Goal: Complete application form

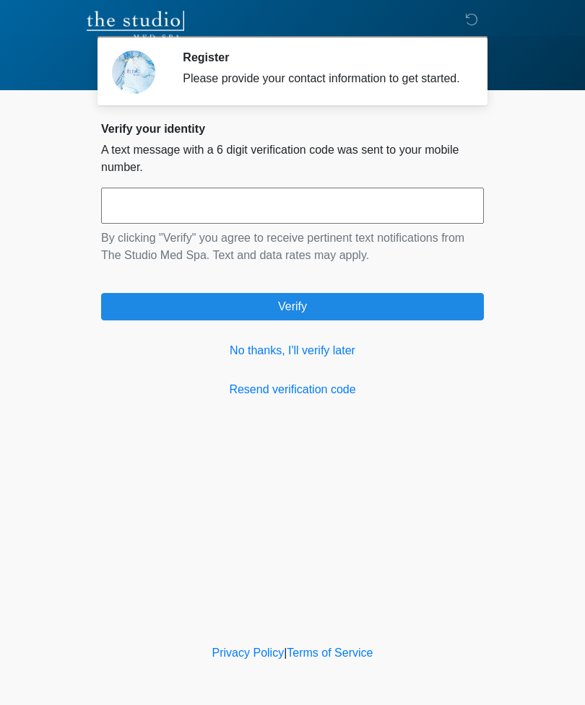
click at [320, 359] on link "No thanks, I'll verify later" at bounding box center [292, 350] width 383 height 17
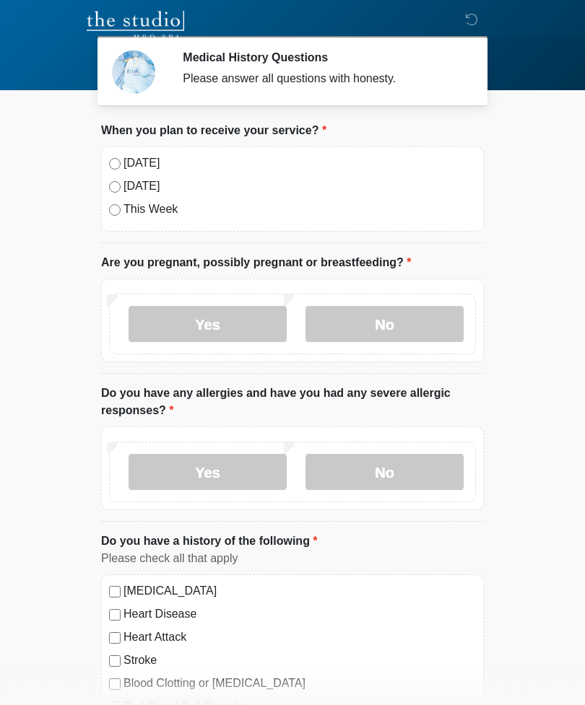
click at [134, 156] on label "Today" at bounding box center [299, 162] width 352 height 17
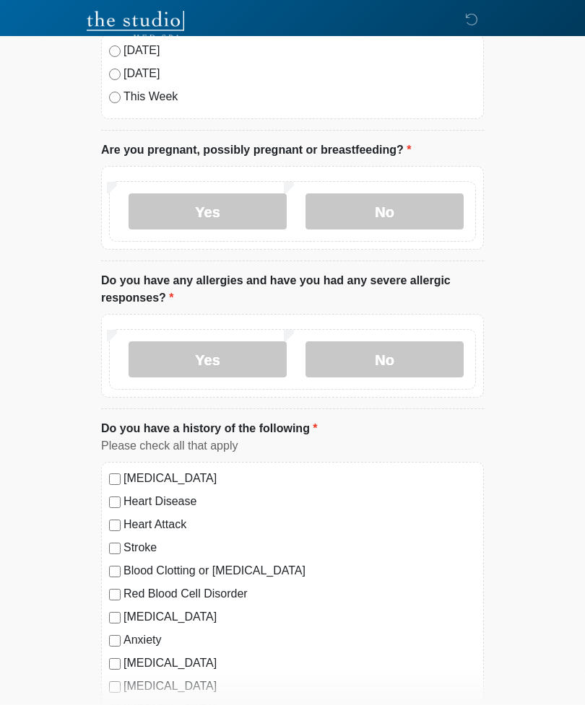
scroll to position [113, 0]
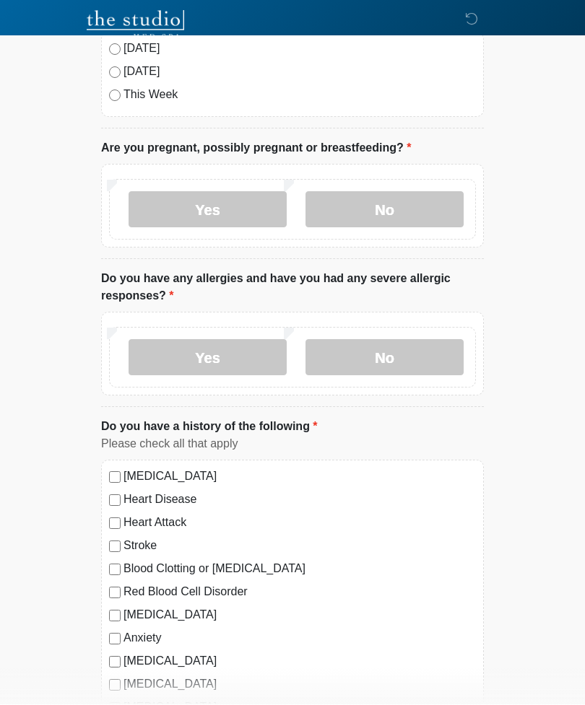
click at [414, 203] on label "No" at bounding box center [384, 210] width 158 height 36
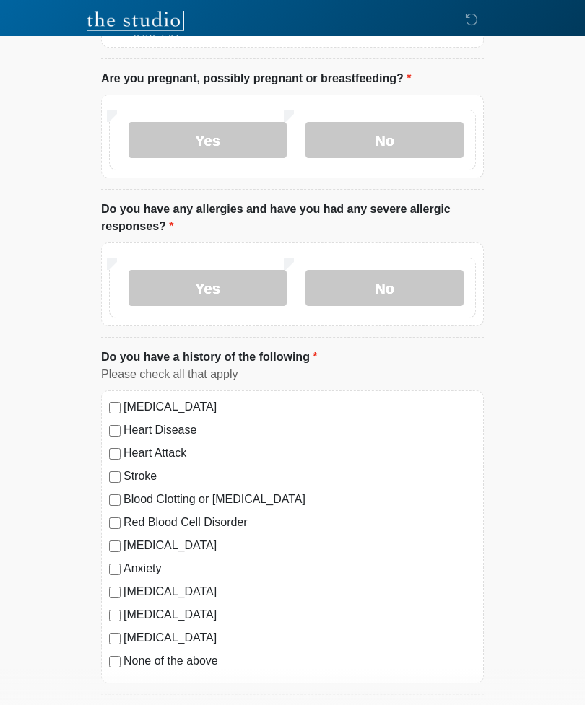
scroll to position [185, 0]
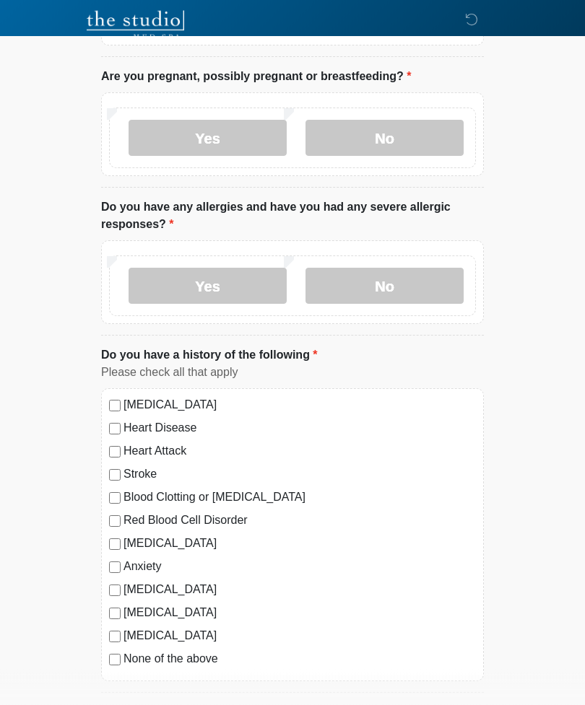
click at [385, 281] on label "No" at bounding box center [384, 286] width 158 height 36
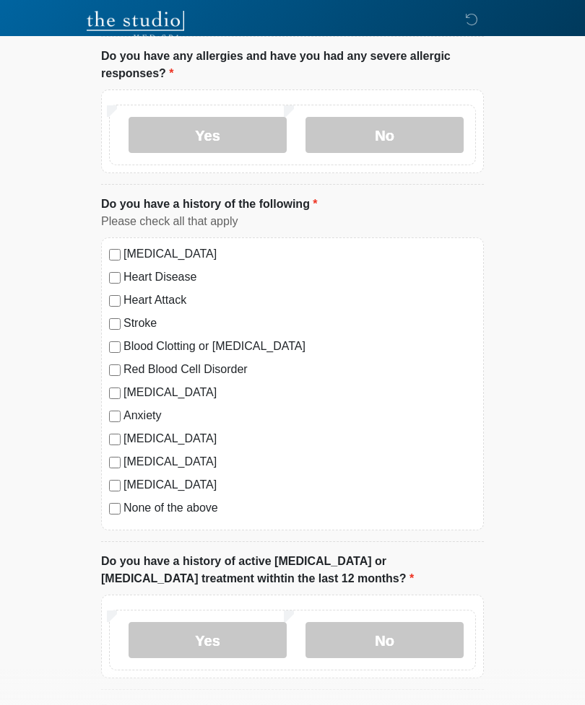
scroll to position [334, 0]
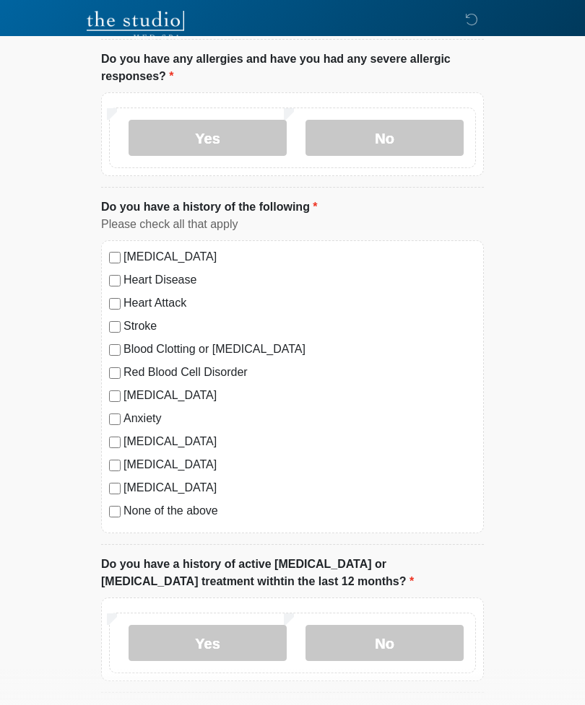
click at [184, 507] on label "None of the above" at bounding box center [299, 510] width 352 height 17
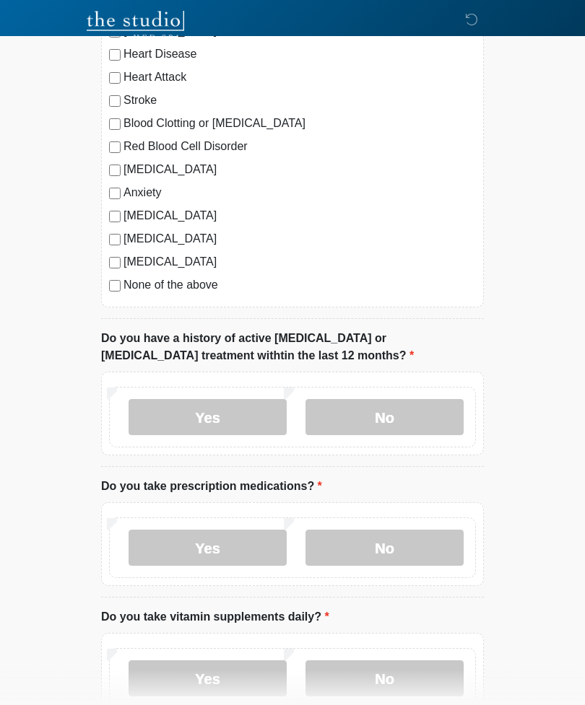
scroll to position [559, 0]
click at [363, 417] on label "No" at bounding box center [384, 419] width 158 height 36
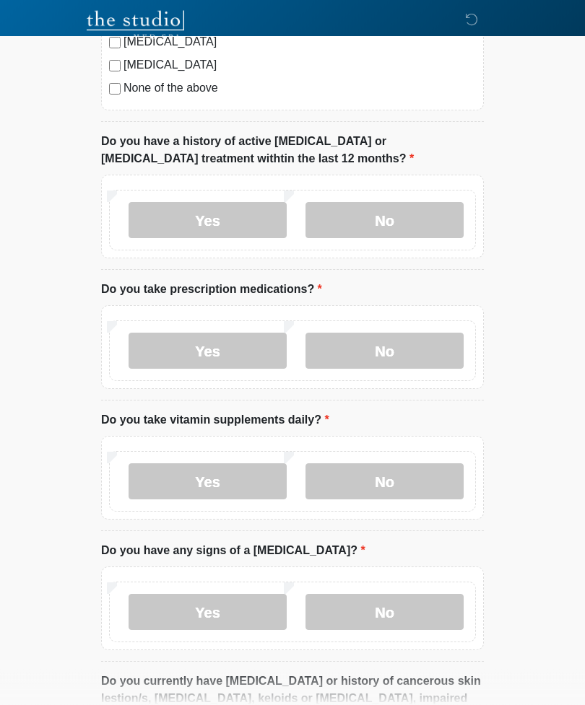
scroll to position [757, 0]
click at [220, 351] on label "Yes" at bounding box center [207, 351] width 158 height 36
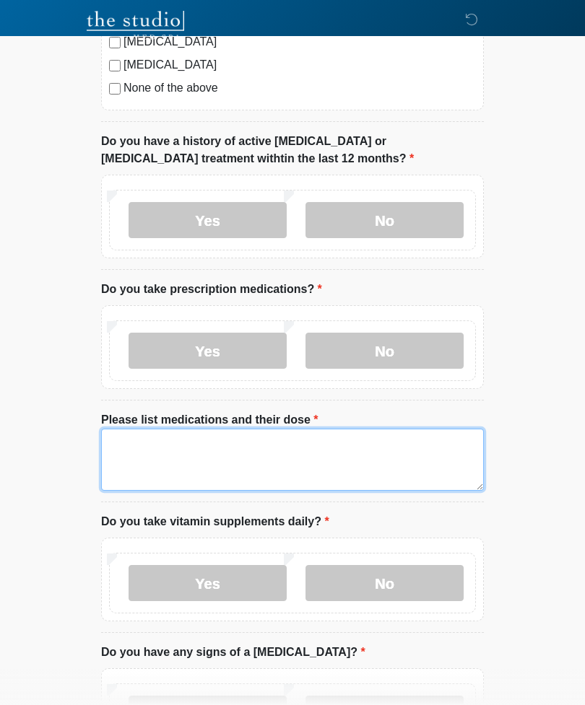
click at [227, 446] on textarea "Please list medications and their dose" at bounding box center [292, 460] width 383 height 62
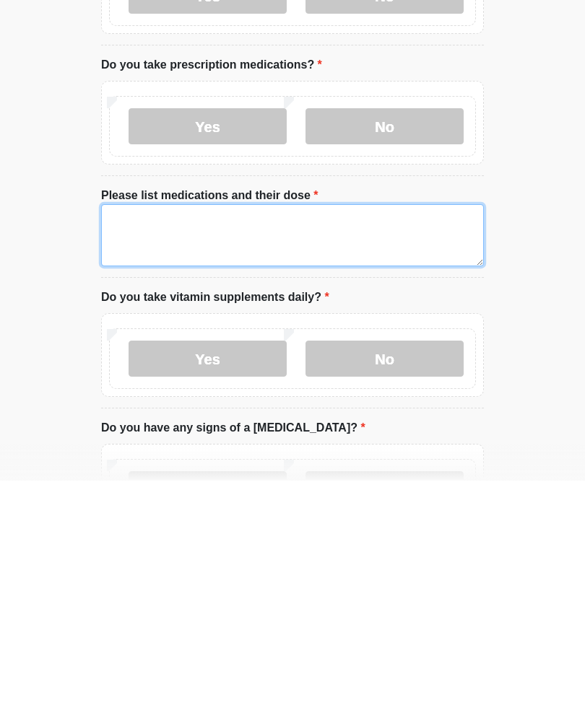
type textarea "*"
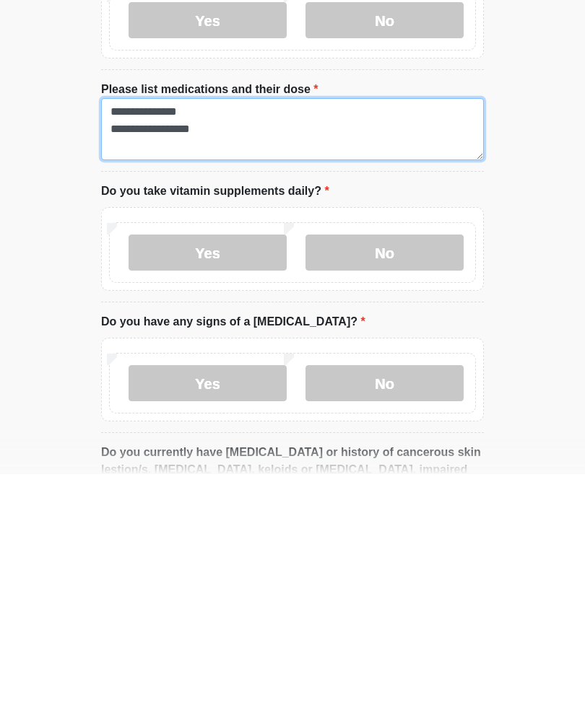
scroll to position [859, 0]
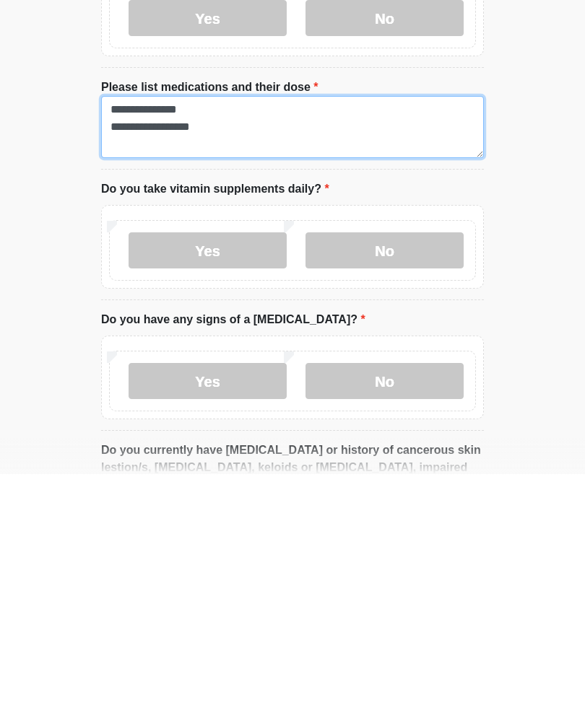
type textarea "**********"
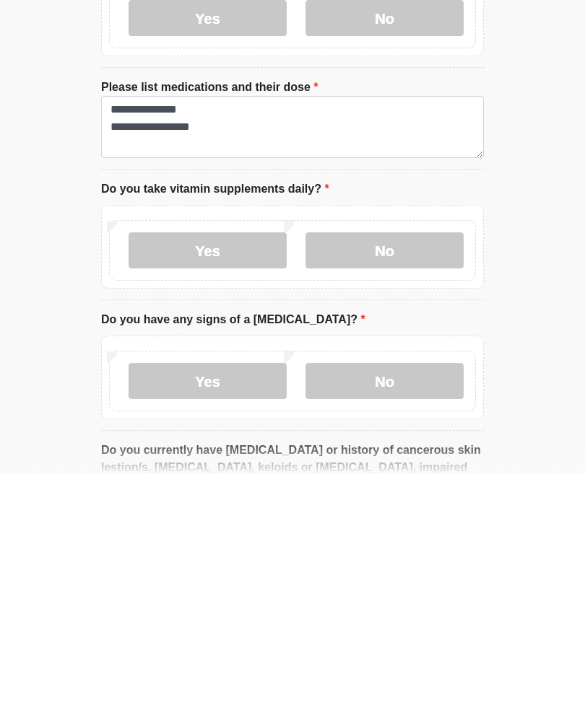
click at [233, 463] on label "Yes" at bounding box center [207, 481] width 158 height 36
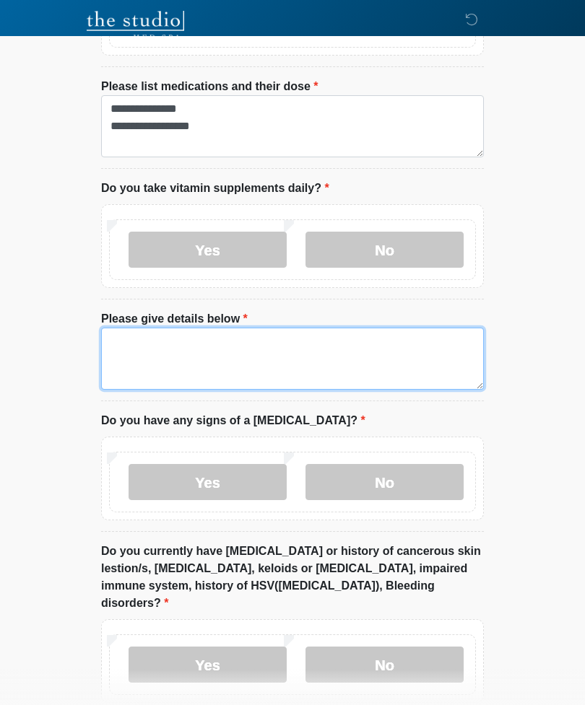
click at [214, 354] on textarea "Please give details below" at bounding box center [292, 359] width 383 height 62
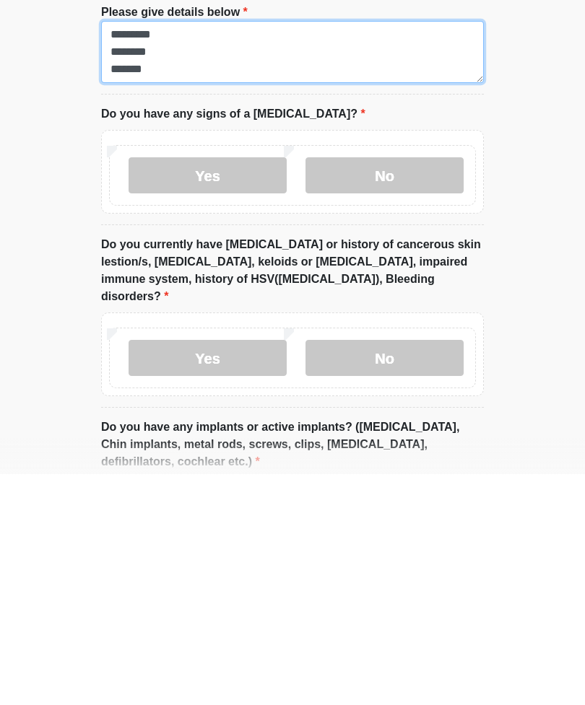
scroll to position [1166, 0]
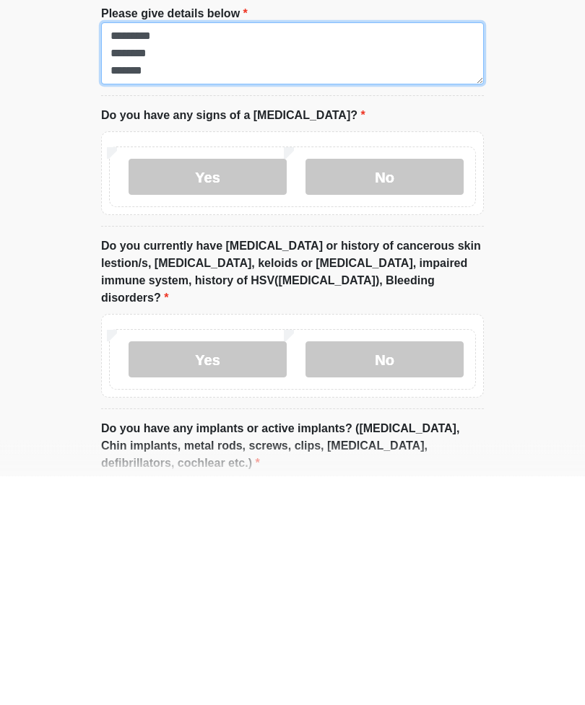
type textarea "********* ******** ******"
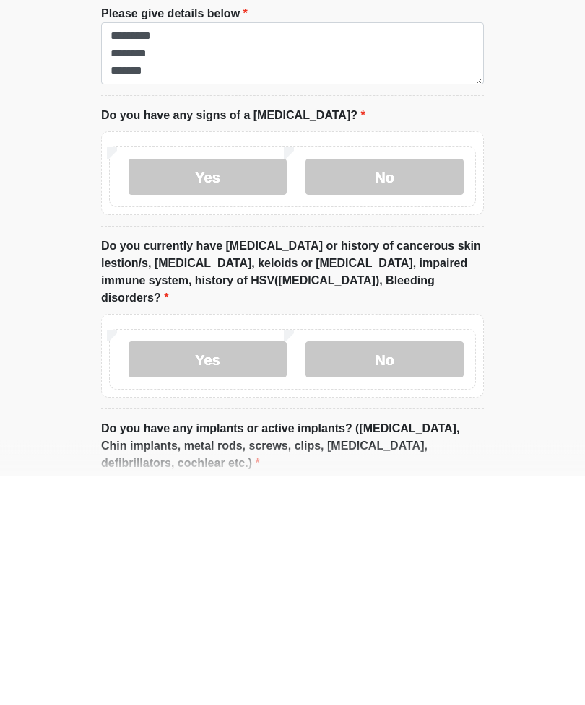
click at [409, 388] on label "No" at bounding box center [384, 406] width 158 height 36
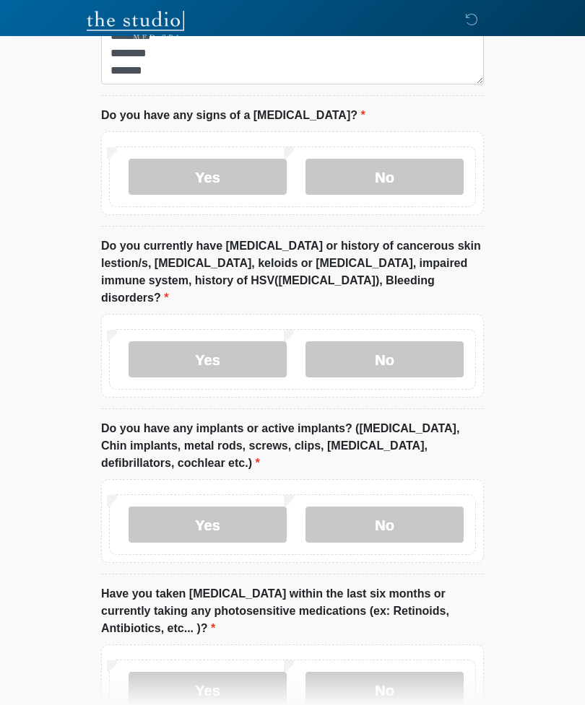
click at [388, 341] on label "No" at bounding box center [384, 359] width 158 height 36
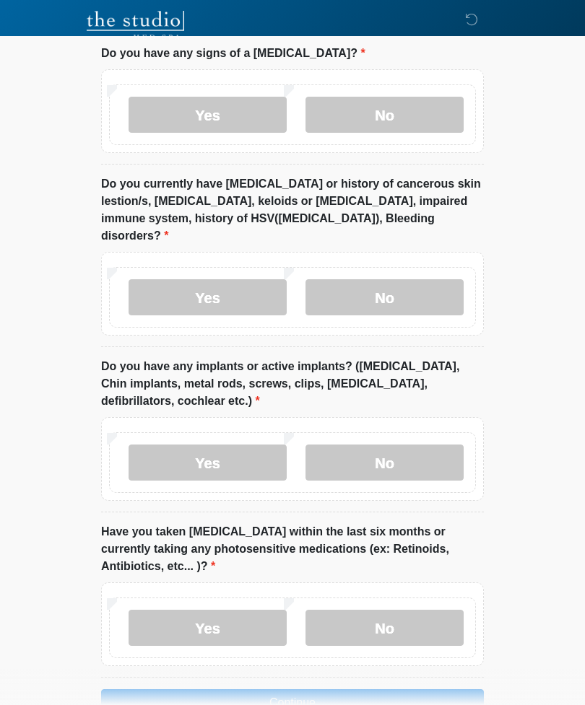
scroll to position [1480, 0]
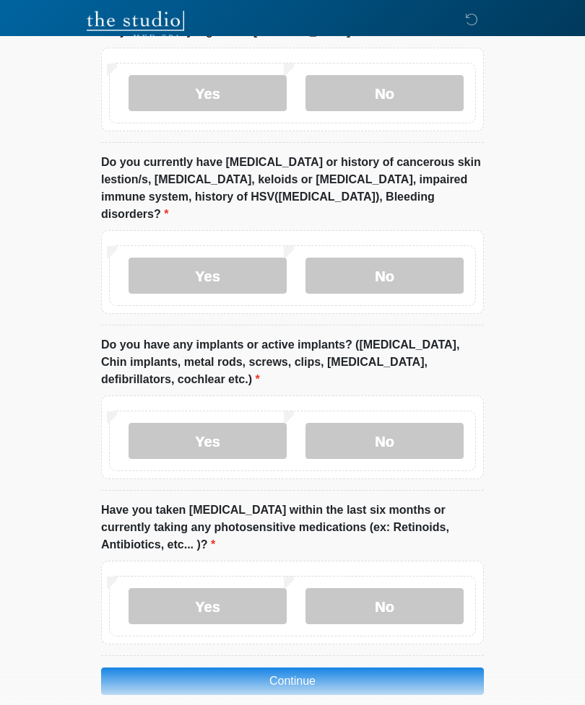
click at [390, 423] on label "No" at bounding box center [384, 441] width 158 height 36
click at [240, 588] on label "Yes" at bounding box center [207, 606] width 158 height 36
click at [322, 668] on button "Continue" at bounding box center [292, 681] width 383 height 27
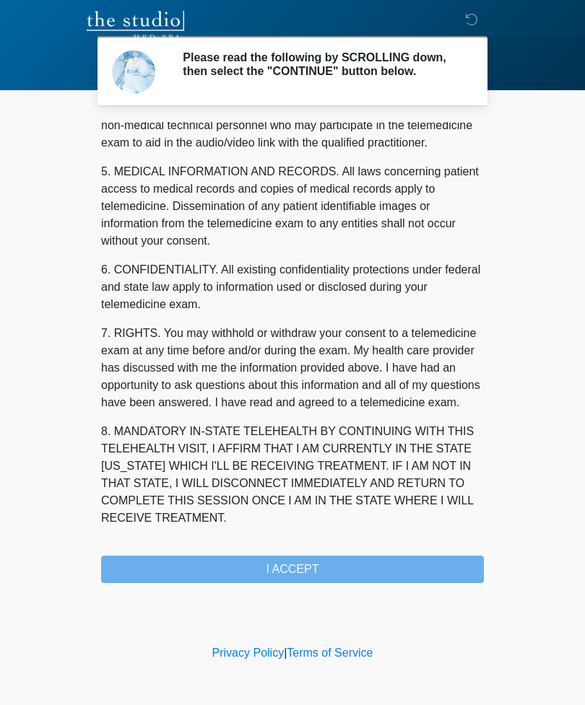
scroll to position [473, 0]
click at [359, 577] on button "I ACCEPT" at bounding box center [292, 569] width 383 height 27
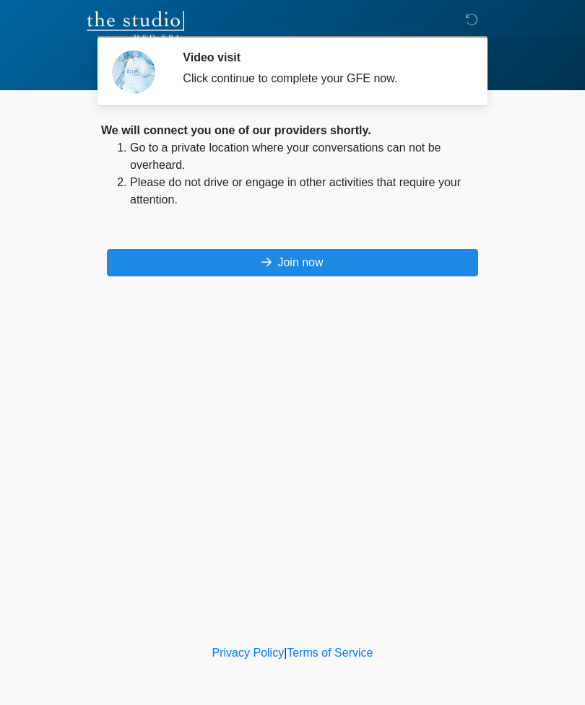
click at [359, 263] on button "Join now" at bounding box center [292, 262] width 371 height 27
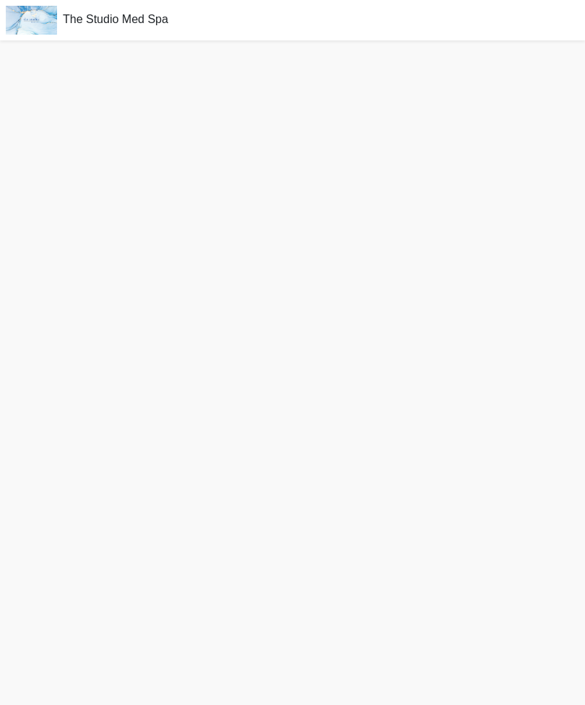
scroll to position [46, 0]
